Goal: Task Accomplishment & Management: Manage account settings

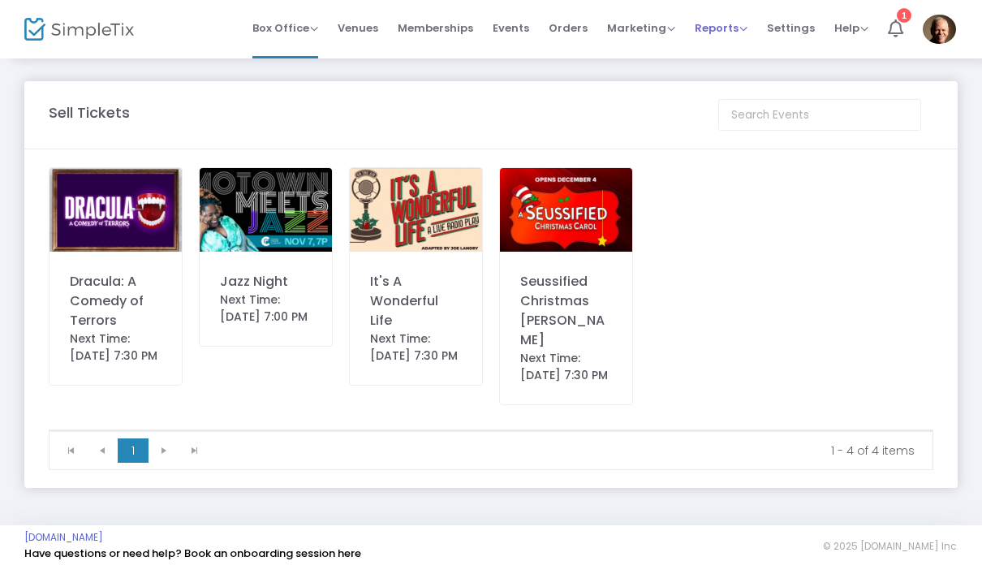
click at [730, 37] on span "Reports Analytics Sales Reports Download" at bounding box center [721, 27] width 53 height 41
click at [730, 26] on span "Reports" at bounding box center [721, 27] width 53 height 15
click at [776, 93] on li "Sales Reports" at bounding box center [748, 87] width 106 height 32
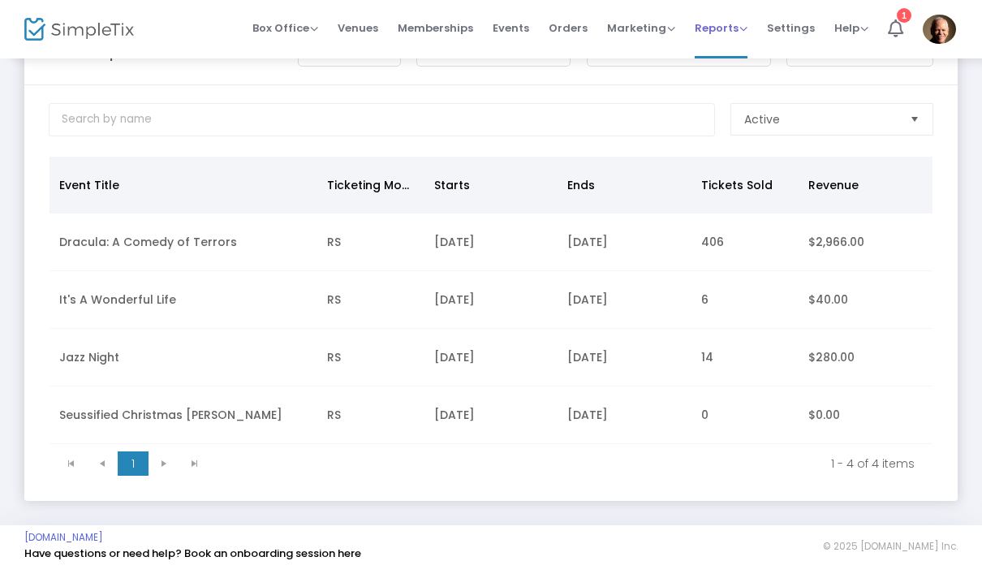
scroll to position [67, 0]
